Goal: Task Accomplishment & Management: Use online tool/utility

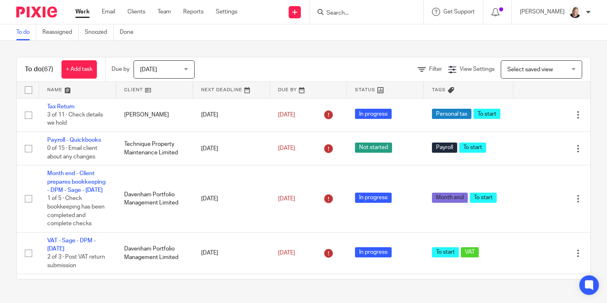
click at [358, 13] on input "Search" at bounding box center [362, 13] width 73 height 7
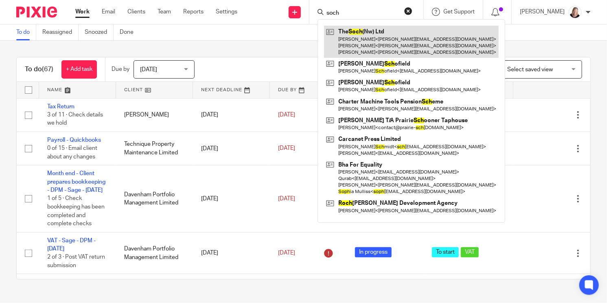
type input "soch"
click at [385, 33] on link at bounding box center [411, 42] width 175 height 32
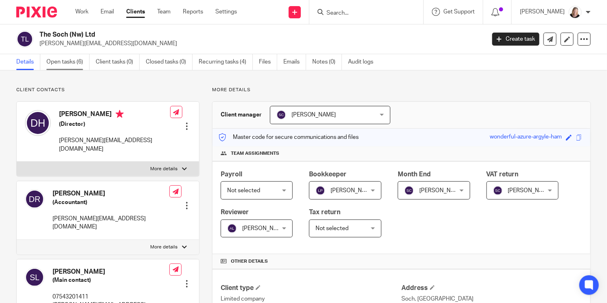
click at [70, 62] on link "Open tasks (6)" at bounding box center [67, 62] width 43 height 16
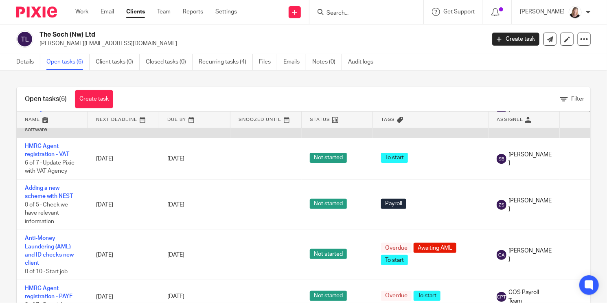
scroll to position [93, 0]
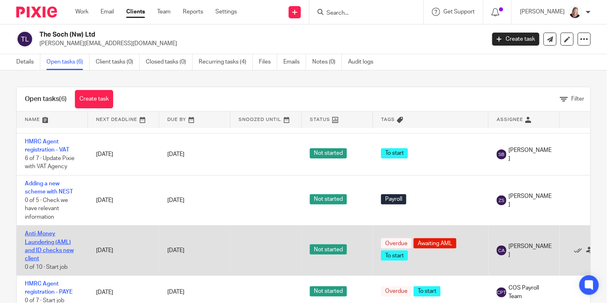
click at [44, 243] on link "Anti-Money Laundering (AML) and ID checks new client" at bounding box center [49, 246] width 49 height 31
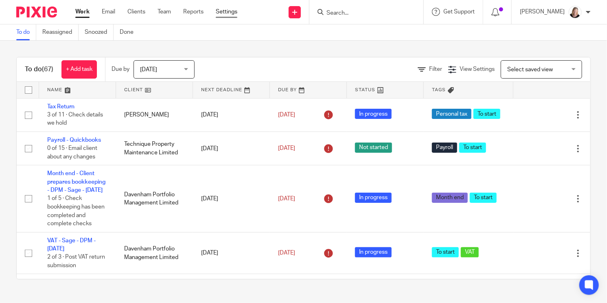
drag, startPoint x: 0, startPoint y: 0, endPoint x: 231, endPoint y: 10, distance: 231.6
click at [231, 10] on link "Settings" at bounding box center [227, 12] width 22 height 8
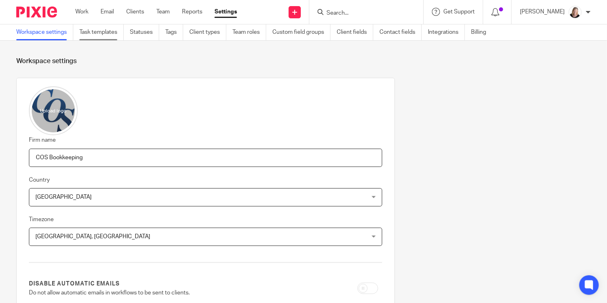
click at [96, 34] on link "Task templates" at bounding box center [101, 32] width 44 height 16
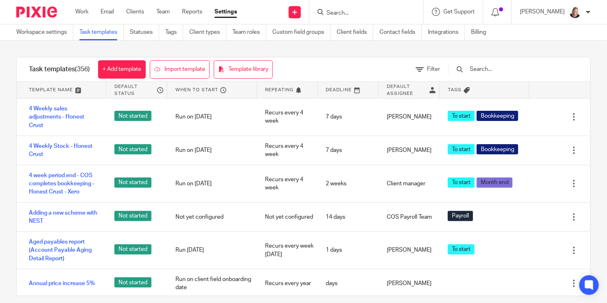
click at [501, 67] on input "text" at bounding box center [516, 69] width 95 height 9
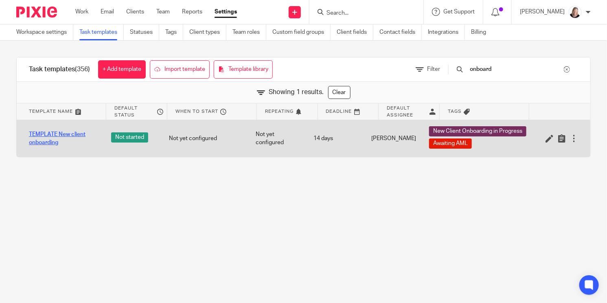
type input "onboard"
click at [50, 133] on link "TEMPLATE New client onboarding" at bounding box center [62, 138] width 66 height 17
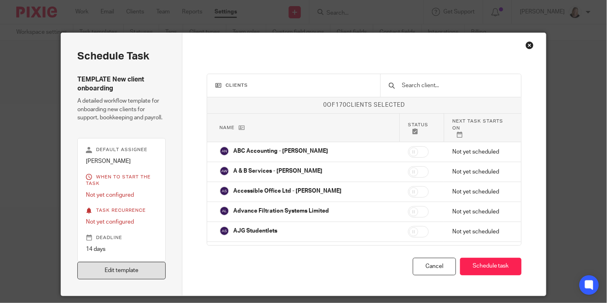
click at [126, 274] on link "Edit template" at bounding box center [121, 271] width 88 height 18
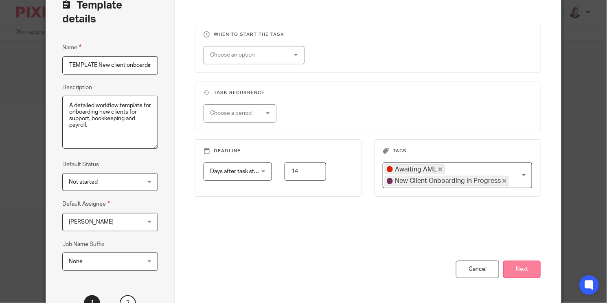
click at [520, 261] on button "Next" at bounding box center [521, 270] width 37 height 18
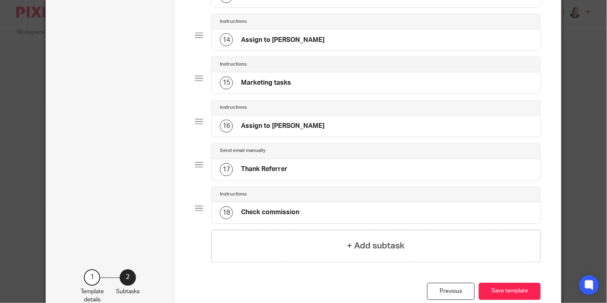
scroll to position [661, 0]
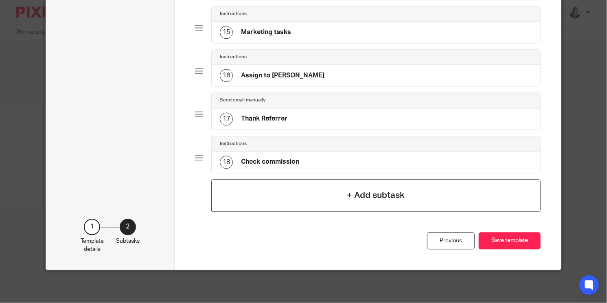
click at [403, 197] on div "+ Add subtask" at bounding box center [375, 196] width 329 height 33
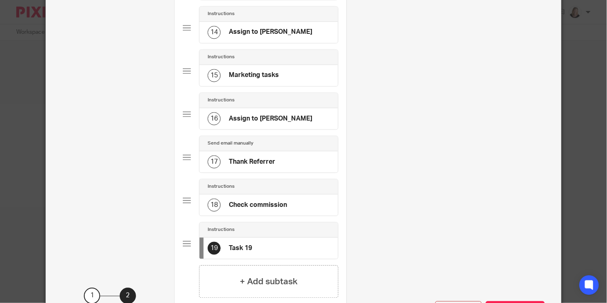
scroll to position [0, 0]
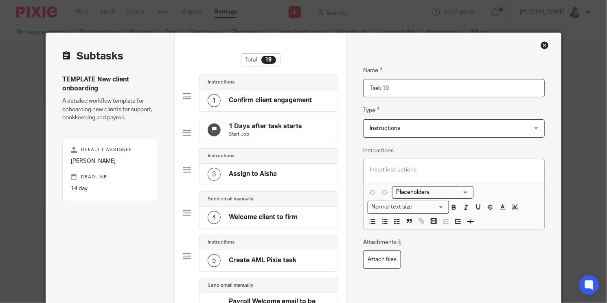
drag, startPoint x: 386, startPoint y: 89, endPoint x: 331, endPoint y: 88, distance: 55.0
type input "Overview/Details - keep open for all to view until job complete"
click at [400, 171] on p at bounding box center [454, 170] width 168 height 8
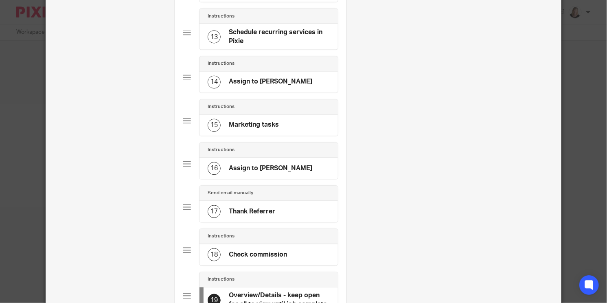
scroll to position [722, 0]
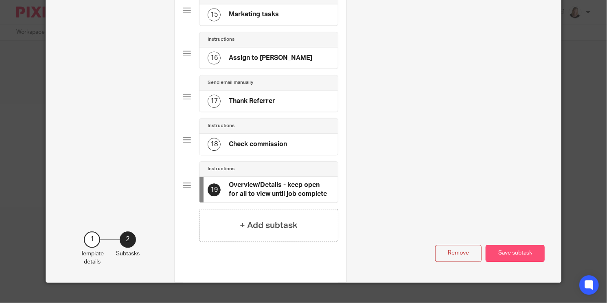
click at [506, 245] on button "Save subtask" at bounding box center [515, 254] width 59 height 18
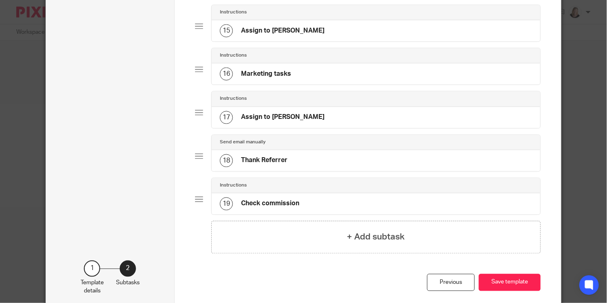
scroll to position [704, 0]
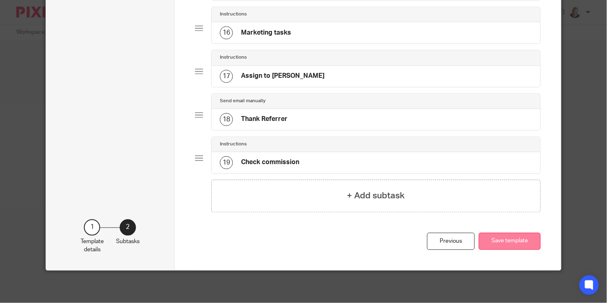
click at [516, 241] on button "Save template" at bounding box center [510, 242] width 62 height 18
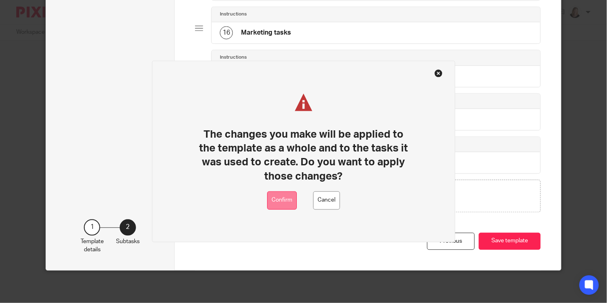
click at [284, 200] on button "Confirm" at bounding box center [282, 200] width 30 height 18
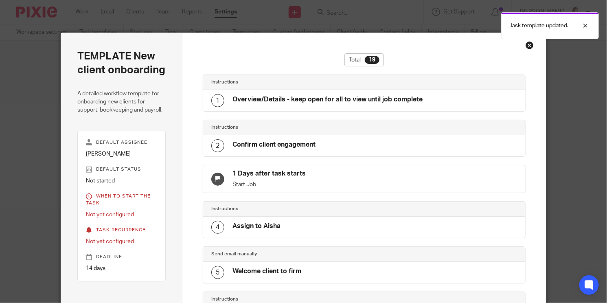
click at [527, 45] on div "Close this dialog window" at bounding box center [530, 45] width 8 height 8
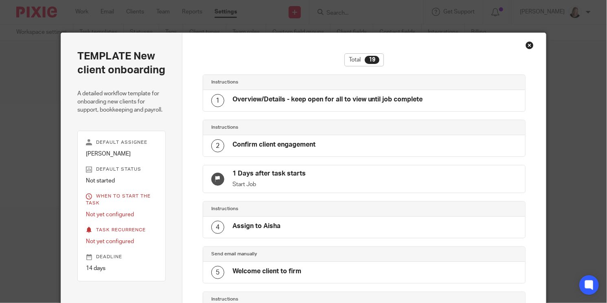
scroll to position [29, 0]
